Goal: Information Seeking & Learning: Learn about a topic

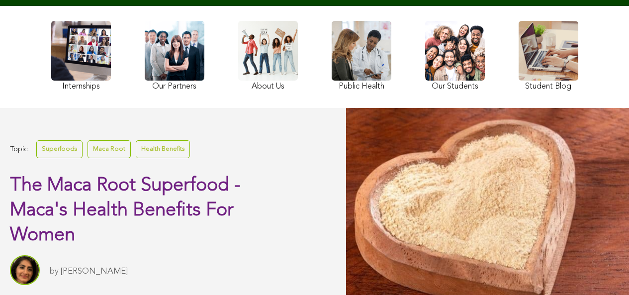
scroll to position [122, 0]
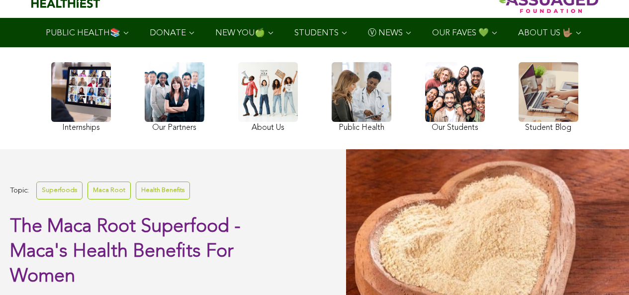
click at [519, 99] on link at bounding box center [549, 98] width 60 height 73
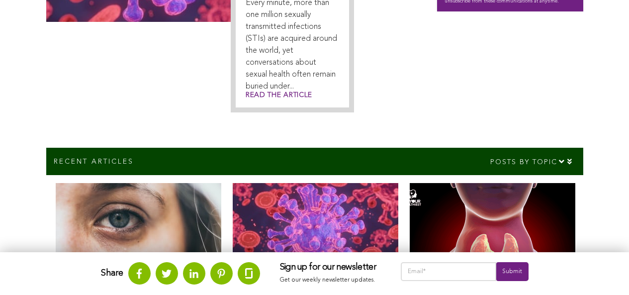
scroll to position [645, 0]
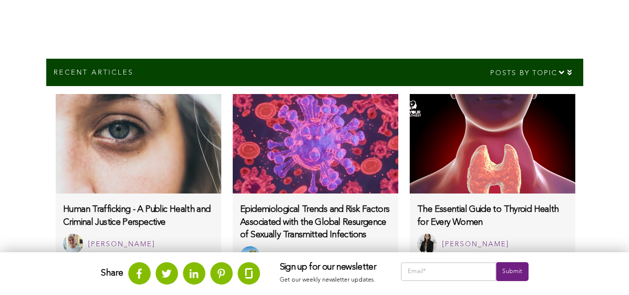
click at [64, 277] on div "Share Sign up for our newsletter Get our weekly newsletter updates. Submit" at bounding box center [314, 273] width 629 height 43
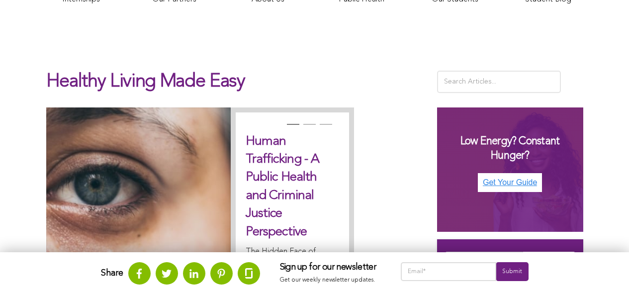
scroll to position [223, 0]
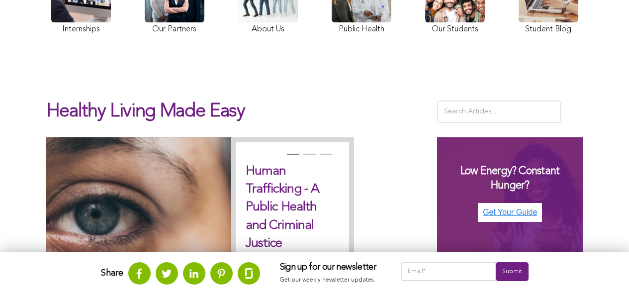
click at [224, 90] on div "Healthy Living Made Easy Previous Human Trafficking - A Public Health and Crimi…" at bounding box center [314, 266] width 629 height 429
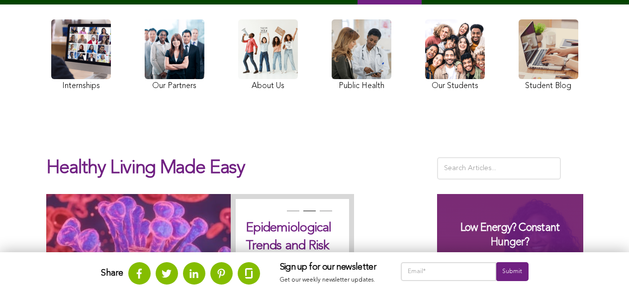
scroll to position [107, 0]
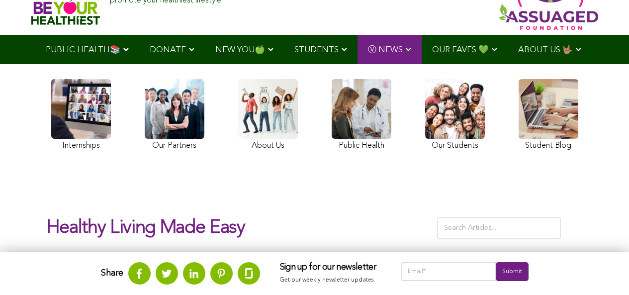
click at [51, 139] on link at bounding box center [81, 116] width 60 height 74
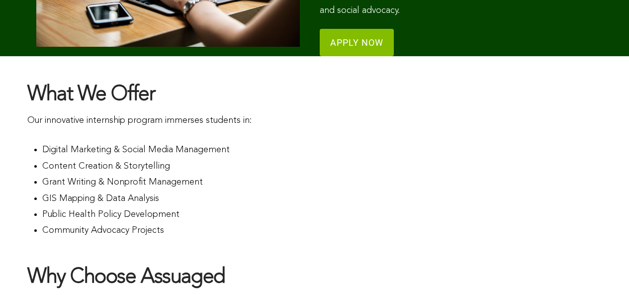
scroll to position [623, 0]
